Goal: Task Accomplishment & Management: Manage account settings

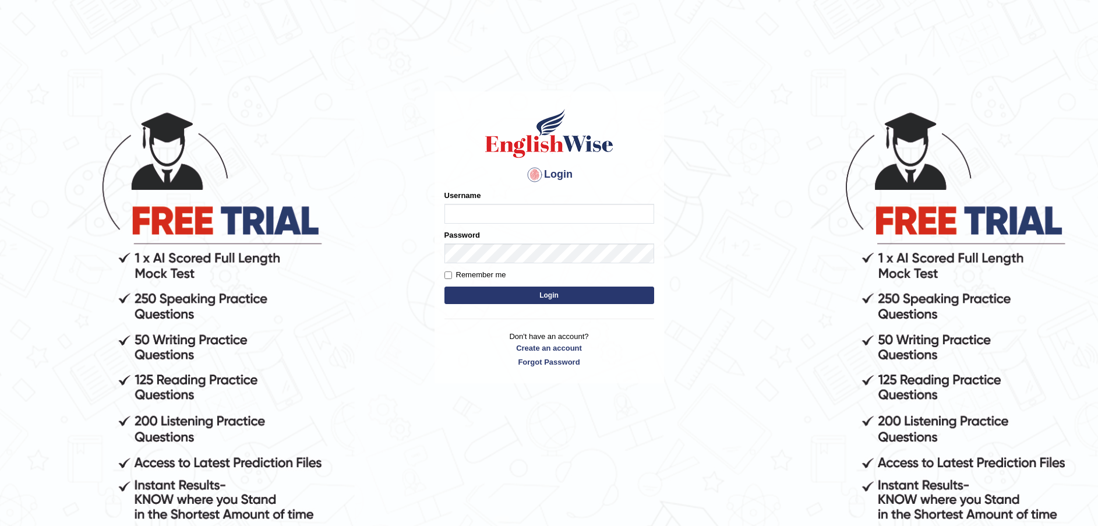
type input "Fatimah"
click at [505, 290] on button "Login" at bounding box center [549, 295] width 210 height 17
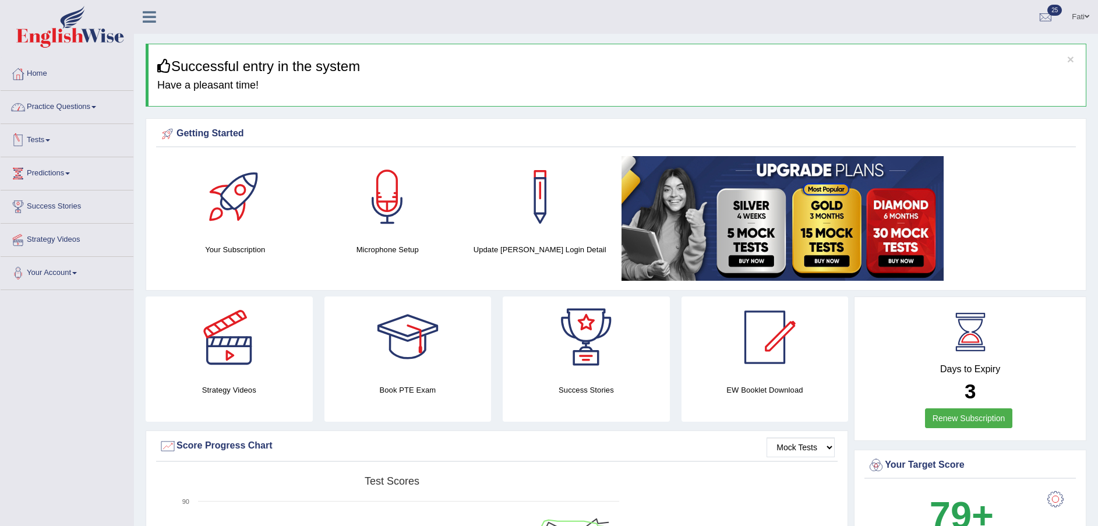
click at [55, 110] on link "Practice Questions" at bounding box center [67, 105] width 133 height 29
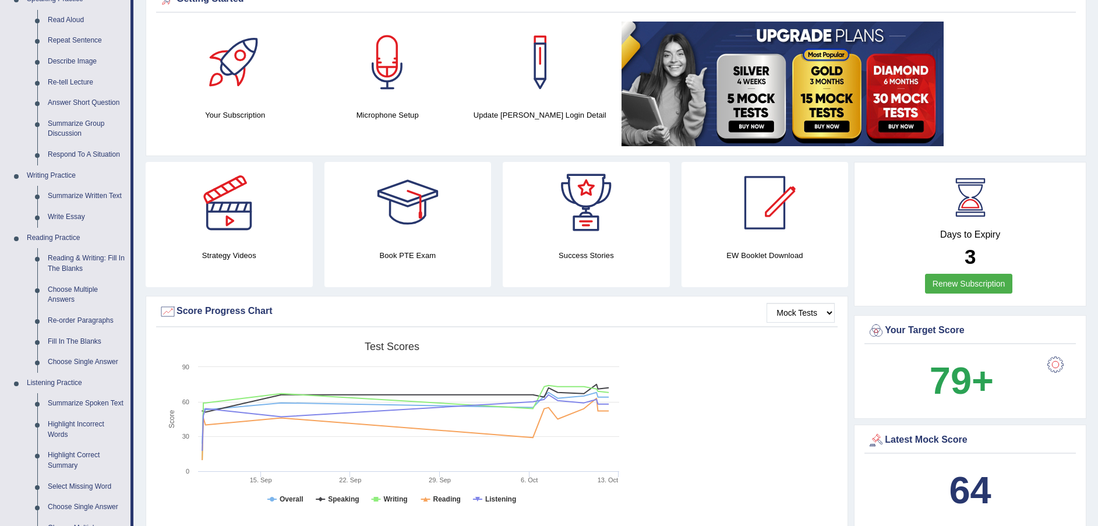
scroll to position [175, 0]
